Goal: Task Accomplishment & Management: Use online tool/utility

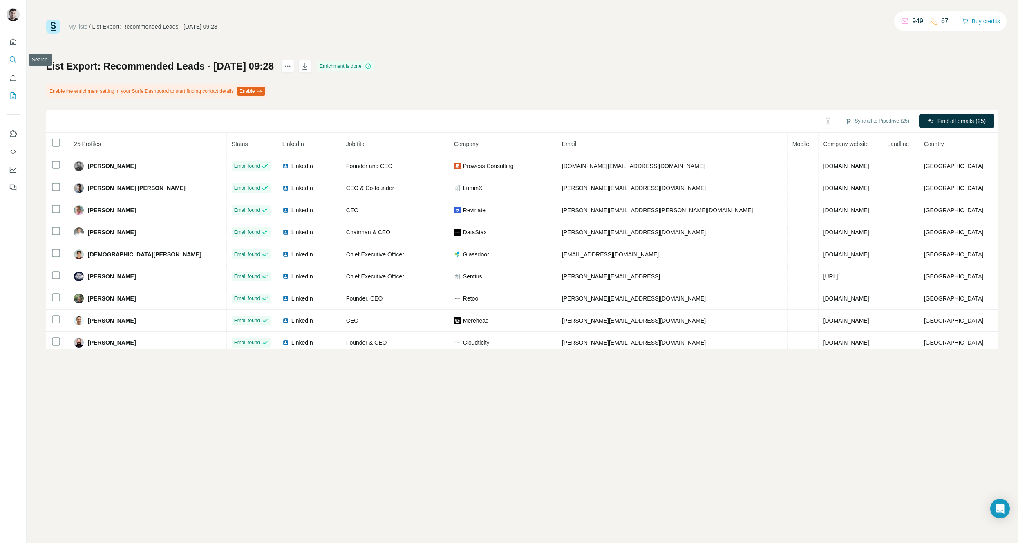
click at [14, 57] on icon "Search" at bounding box center [13, 60] width 8 height 8
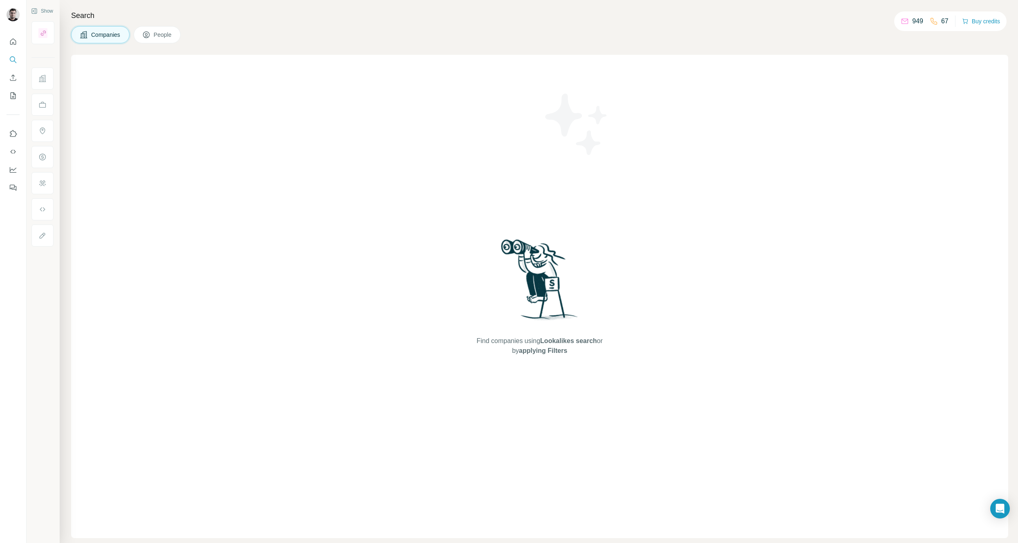
click at [300, 200] on div "Find companies using Lookalikes search or by applying Filters" at bounding box center [539, 296] width 937 height 483
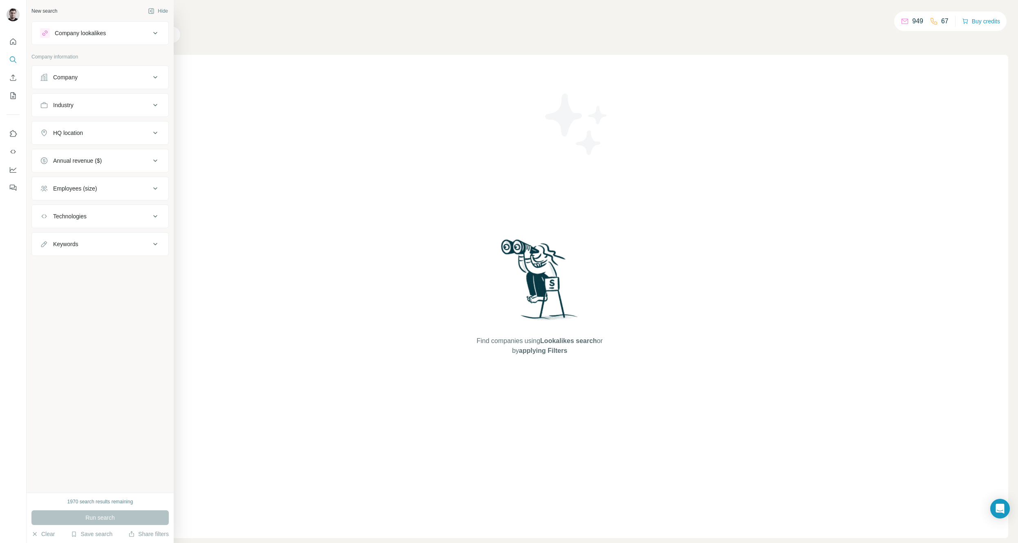
click at [85, 499] on div "1970 search results remaining" at bounding box center [100, 501] width 66 height 7
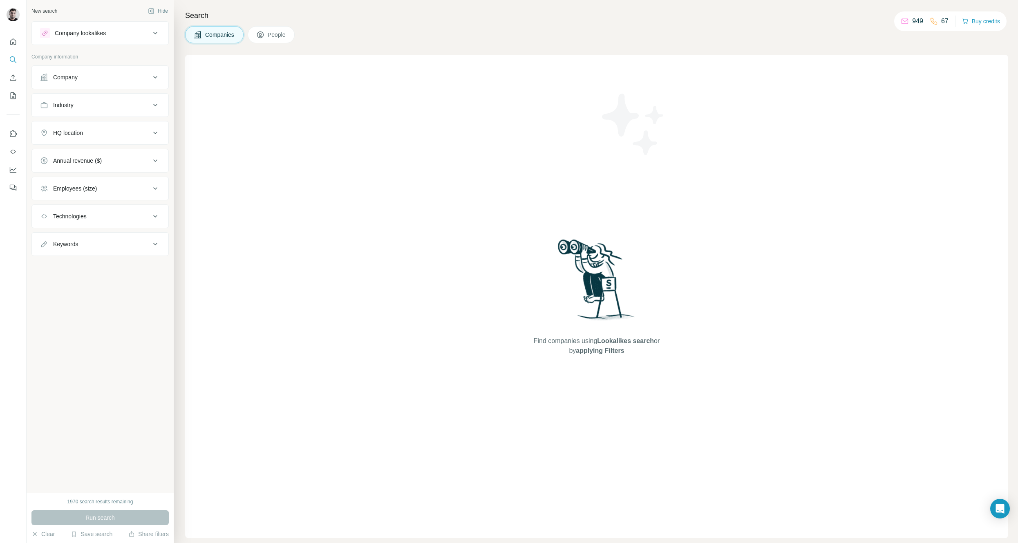
click at [85, 500] on div "1970 search results remaining" at bounding box center [100, 501] width 66 height 7
click at [72, 80] on div "Company" at bounding box center [65, 77] width 25 height 8
click at [70, 112] on input "text" at bounding box center [100, 113] width 120 height 15
type input "*********"
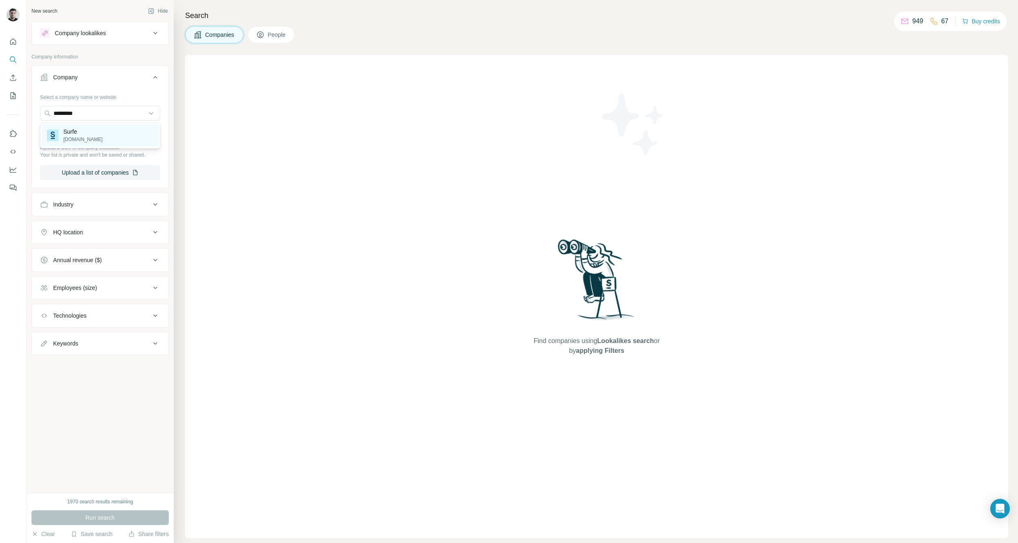
click at [70, 136] on p "surfe.com" at bounding box center [82, 139] width 39 height 7
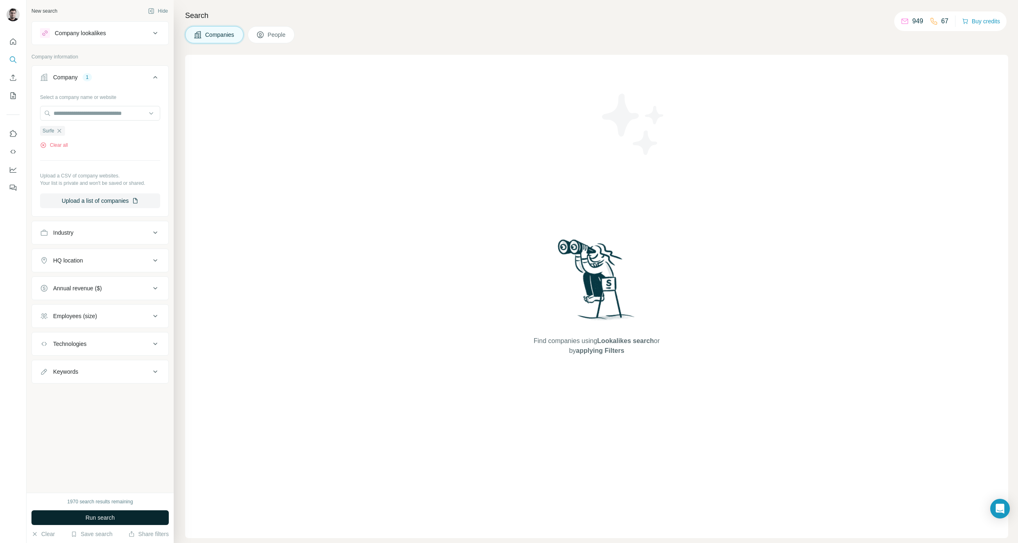
click at [105, 520] on span "Run search" at bounding box center [99, 517] width 29 height 8
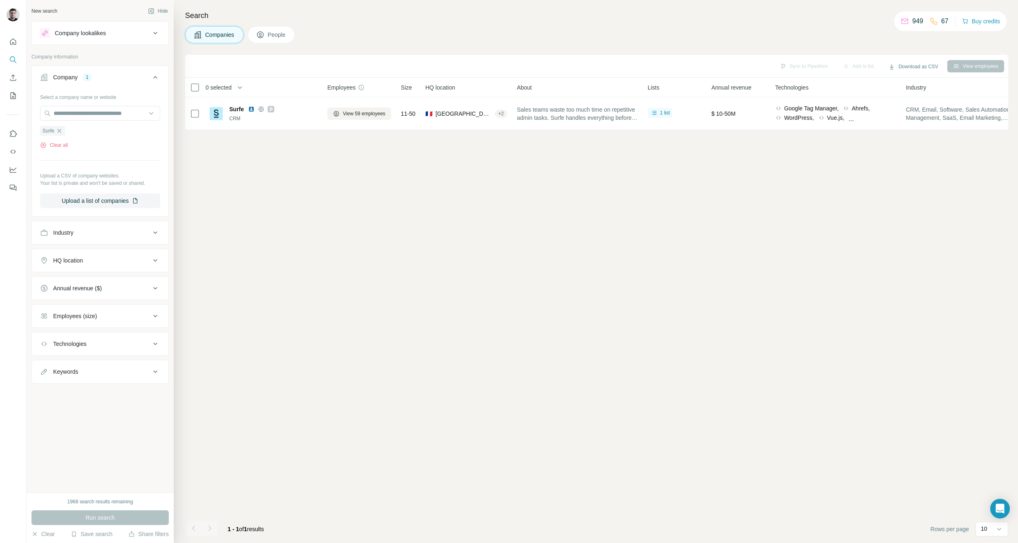
click at [275, 36] on span "People" at bounding box center [277, 35] width 19 height 8
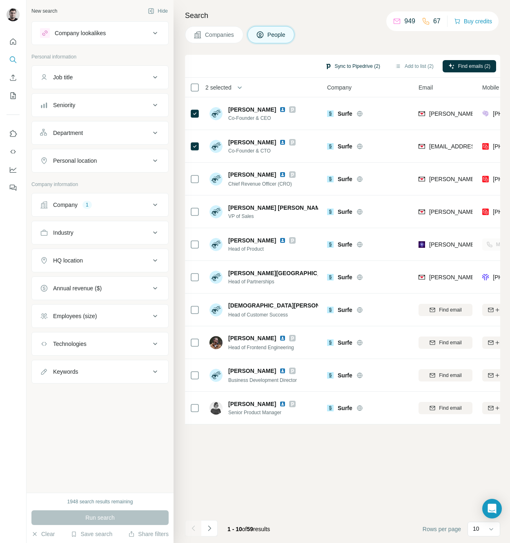
click at [353, 65] on button "Sync to Pipedrive (2)" at bounding box center [353, 66] width 67 height 12
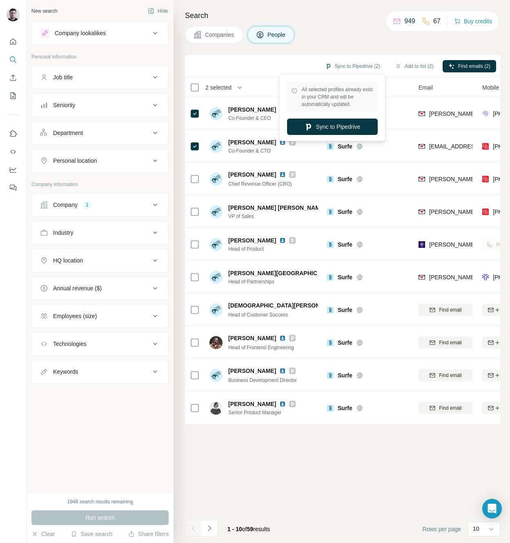
click at [348, 30] on div "Companies People" at bounding box center [342, 34] width 315 height 17
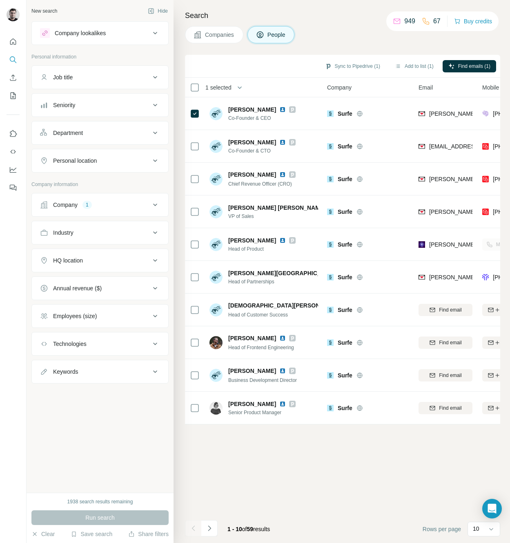
click at [312, 475] on div "Sync to Pipedrive (1) Add to list (1) Find emails (1) 1 selected People Company…" at bounding box center [342, 299] width 315 height 488
